Goal: Task Accomplishment & Management: Manage account settings

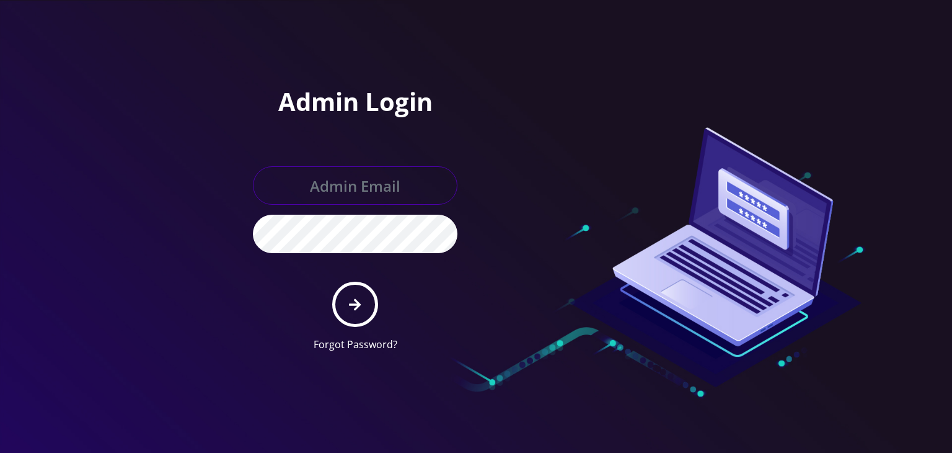
type input "[PERSON_NAME][EMAIL_ADDRESS][DOMAIN_NAME]"
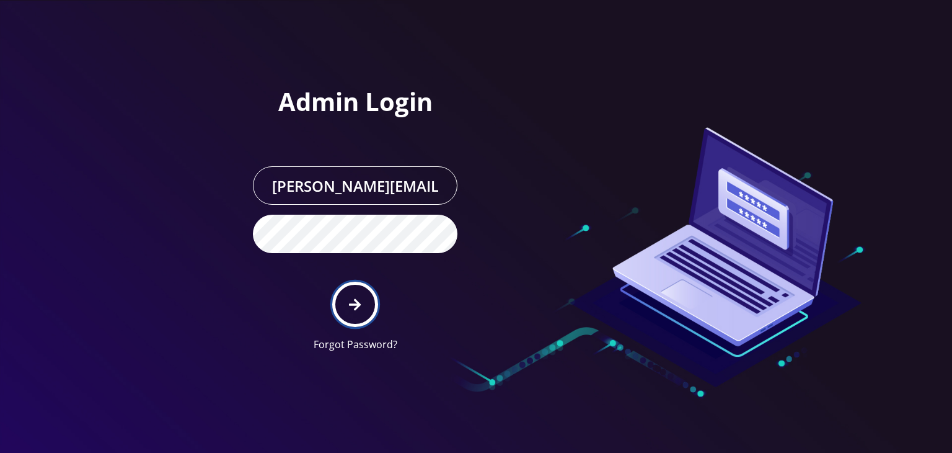
click at [366, 281] on button "submit" at bounding box center [354, 303] width 45 height 45
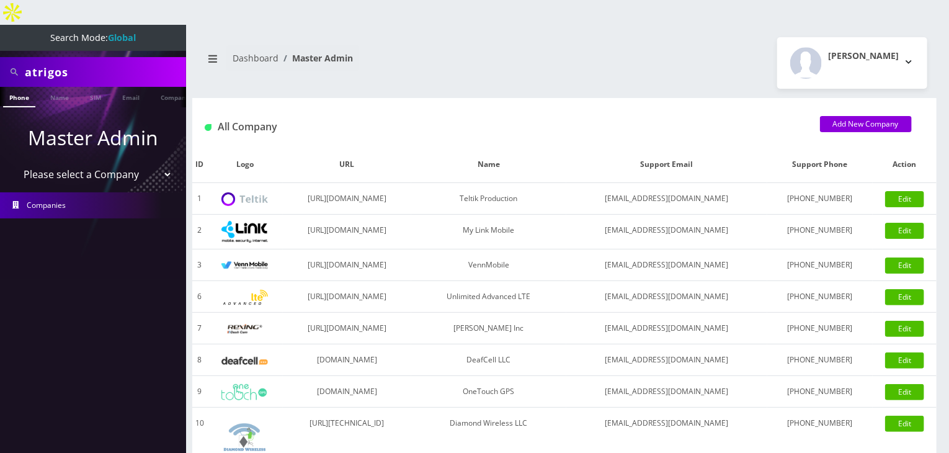
click at [128, 162] on select "Please select a Company Teltik Production My Link Mobile VennMobile Unlimited A…" at bounding box center [93, 174] width 158 height 24
select select "13"
click at [14, 162] on select "Please select a Company Teltik Production My Link Mobile VennMobile Unlimited A…" at bounding box center [93, 174] width 158 height 24
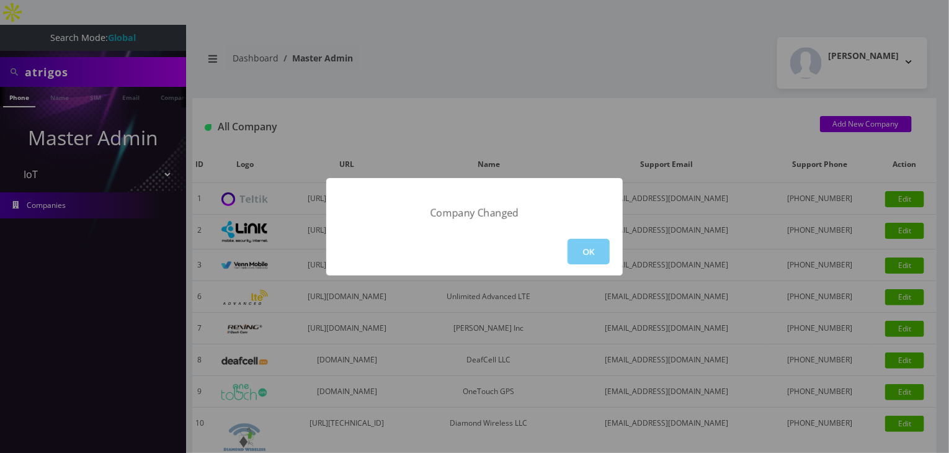
click at [591, 256] on button "OK" at bounding box center [588, 251] width 42 height 25
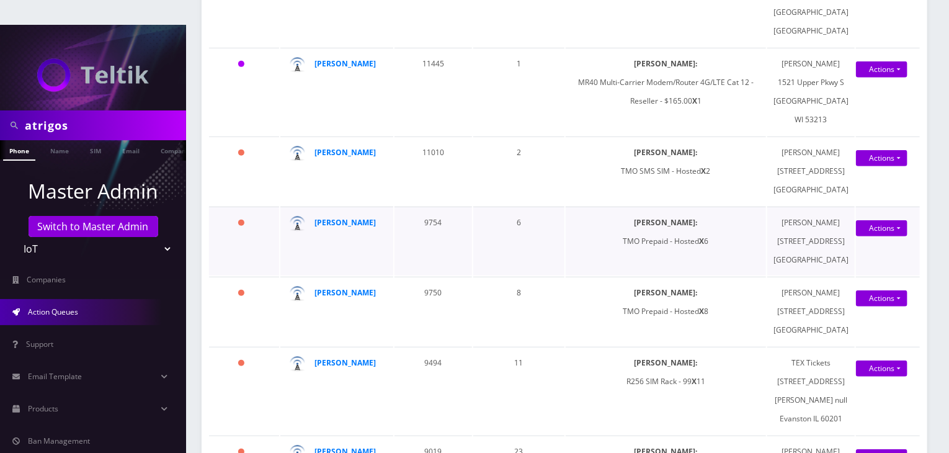
scroll to position [103, 0]
